Goal: Entertainment & Leisure: Consume media (video, audio)

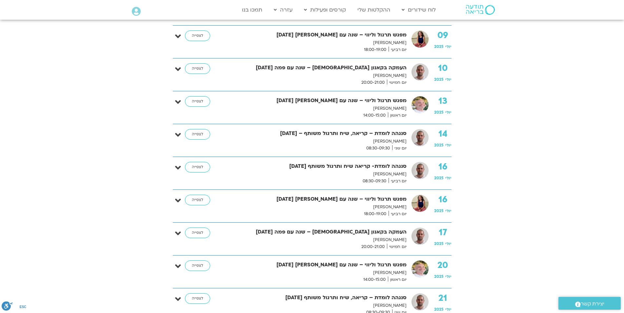
scroll to position [7784, 0]
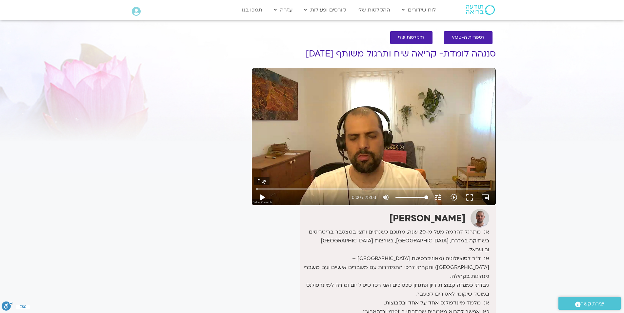
click at [262, 197] on button "play_arrow" at bounding box center [262, 197] width 16 height 16
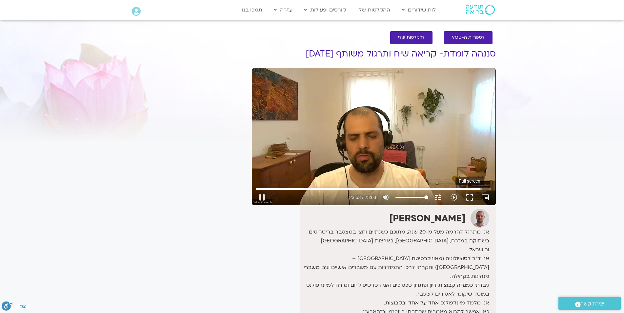
click at [466, 195] on button "fullscreen" at bounding box center [470, 197] width 16 height 16
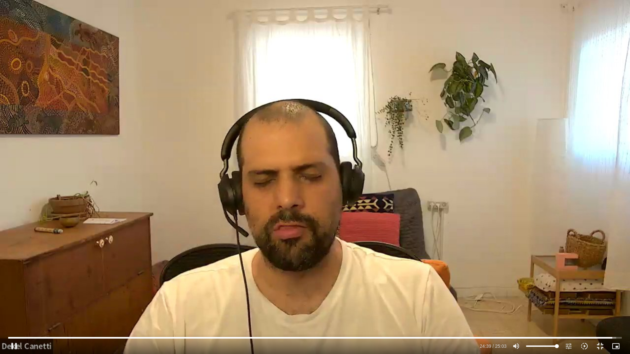
drag, startPoint x: 469, startPoint y: 217, endPoint x: 476, endPoint y: 221, distance: 8.4
click at [471, 217] on div "Skip Ad 21:43 pause 24:39 / 25:03 volume_up Mute tune Resolution Auto 720p slow…" at bounding box center [315, 177] width 630 height 354
type input "1480.140059"
click at [601, 312] on button "fullscreen_exit" at bounding box center [600, 347] width 16 height 16
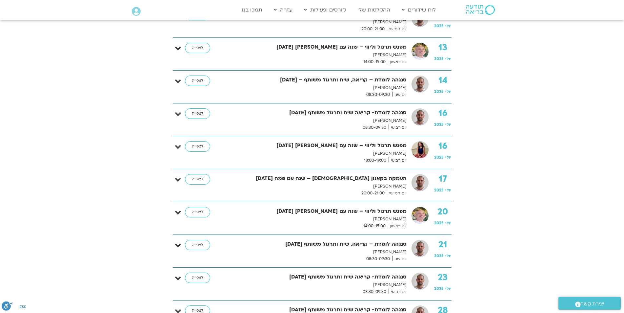
scroll to position [7849, 0]
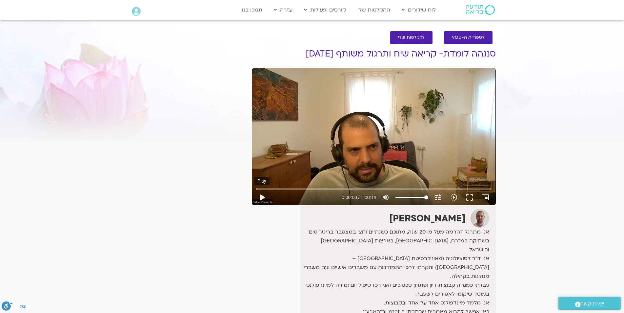
click at [262, 196] on button "play_arrow" at bounding box center [262, 197] width 16 height 16
click at [471, 197] on button "fullscreen" at bounding box center [470, 197] width 16 height 16
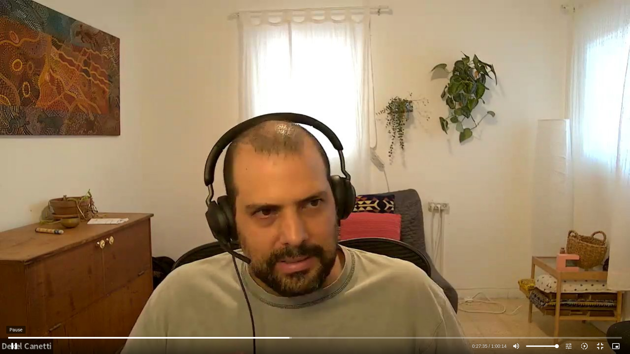
click at [13, 312] on button "pause" at bounding box center [14, 347] width 16 height 16
type input "1655.717835"
